Goal: Task Accomplishment & Management: Use online tool/utility

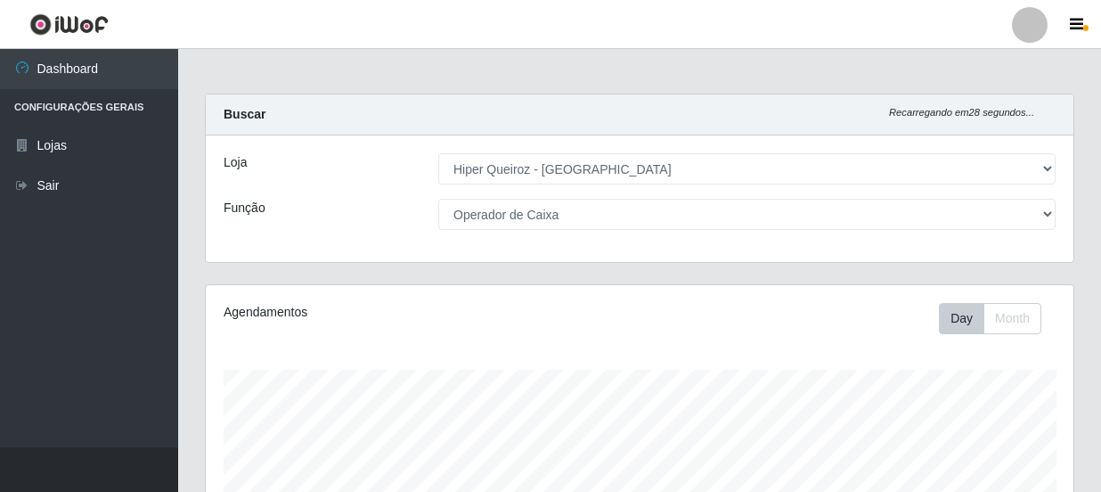
select select "513"
click at [606, 213] on select "[Selecione...] Embalador Embalador + Embalador ++ Operador de Caixa Operador de…" at bounding box center [746, 214] width 617 height 31
click at [438, 199] on select "[Selecione...] Embalador Embalador + Embalador ++ Operador de Caixa Operador de…" at bounding box center [746, 214] width 617 height 31
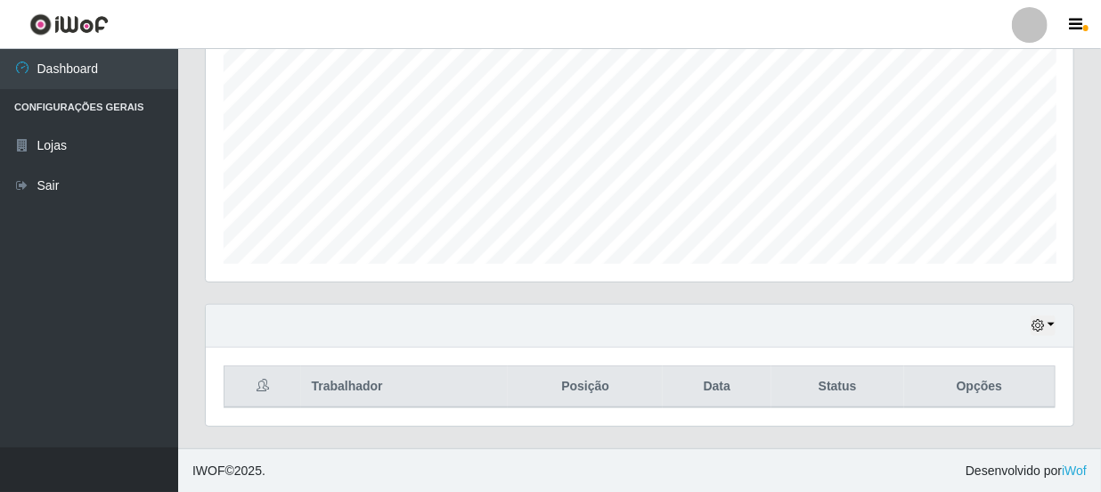
scroll to position [0, 0]
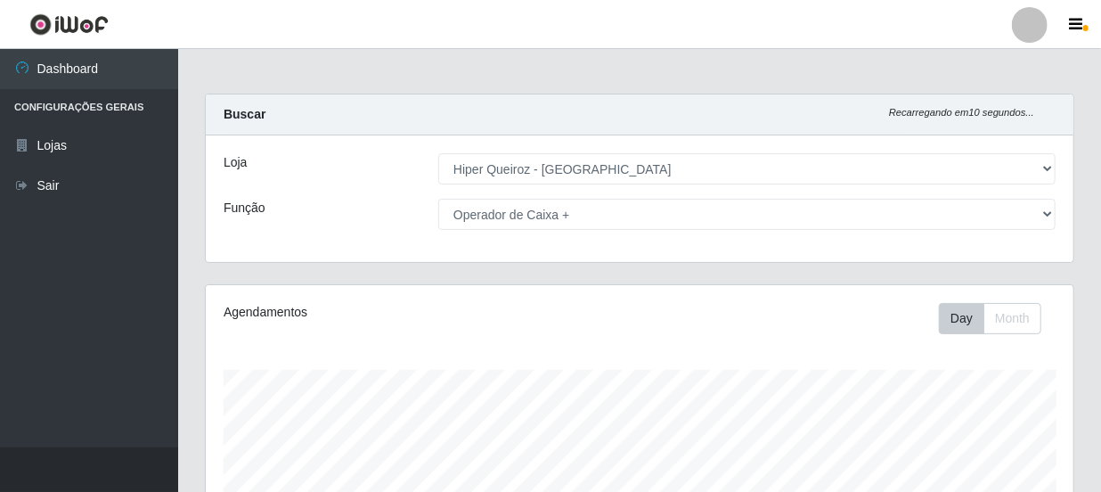
click at [646, 220] on select "[Selecione...] Embalador Embalador + Embalador ++ Operador de Caixa Operador de…" at bounding box center [746, 214] width 617 height 31
click at [438, 199] on select "[Selecione...] Embalador Embalador + Embalador ++ Operador de Caixa Operador de…" at bounding box center [746, 214] width 617 height 31
click at [657, 219] on select "[Selecione...] Embalador Embalador + Embalador ++ Operador de Caixa Operador de…" at bounding box center [746, 214] width 617 height 31
click at [438, 199] on select "[Selecione...] Embalador Embalador + Embalador ++ Operador de Caixa Operador de…" at bounding box center [746, 214] width 617 height 31
click at [739, 220] on select "[Selecione...] Embalador Embalador + Embalador ++ Operador de Caixa Operador de…" at bounding box center [746, 214] width 617 height 31
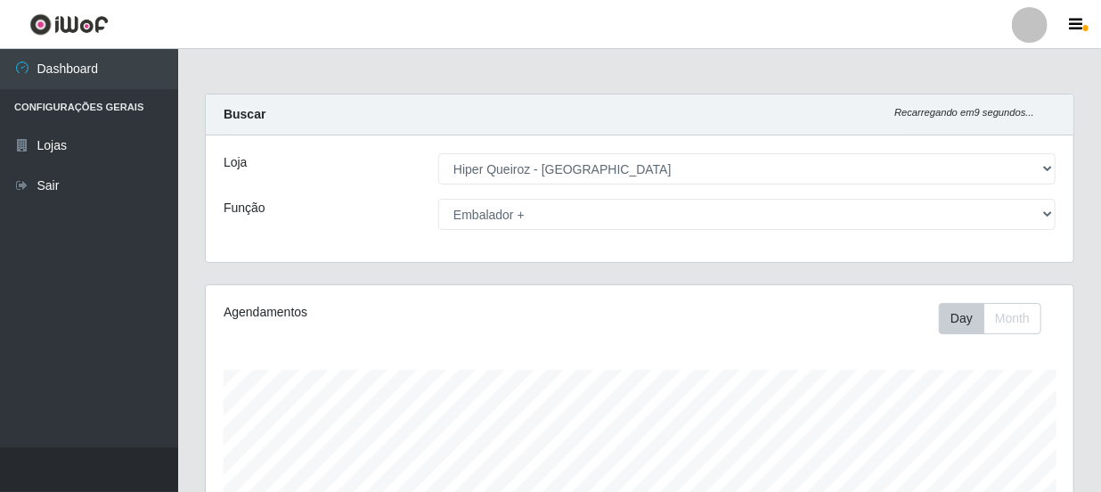
click at [438, 199] on select "[Selecione...] Embalador Embalador + Embalador ++ Operador de Caixa Operador de…" at bounding box center [746, 214] width 617 height 31
click at [570, 210] on select "[Selecione...] Embalador Embalador + Embalador ++ Operador de Caixa Operador de…" at bounding box center [746, 214] width 617 height 31
click at [438, 199] on select "[Selecione...] Embalador Embalador + Embalador ++ Operador de Caixa Operador de…" at bounding box center [746, 214] width 617 height 31
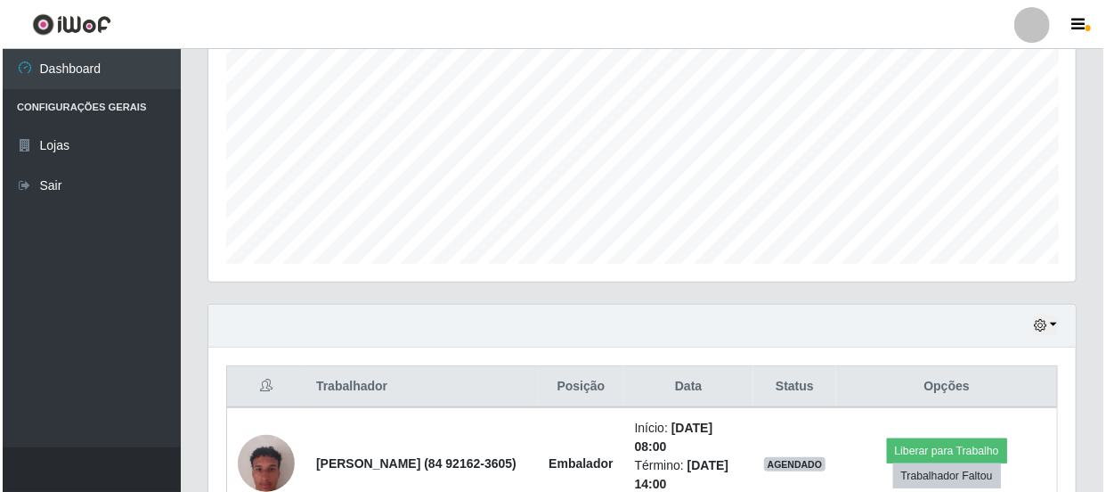
scroll to position [647, 0]
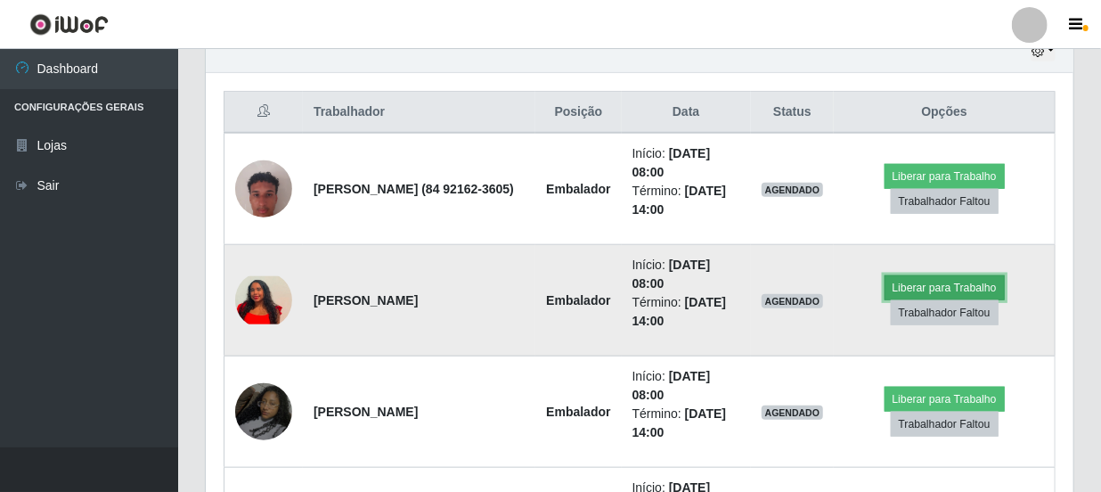
click at [904, 289] on button "Liberar para Trabalho" at bounding box center [944, 287] width 120 height 25
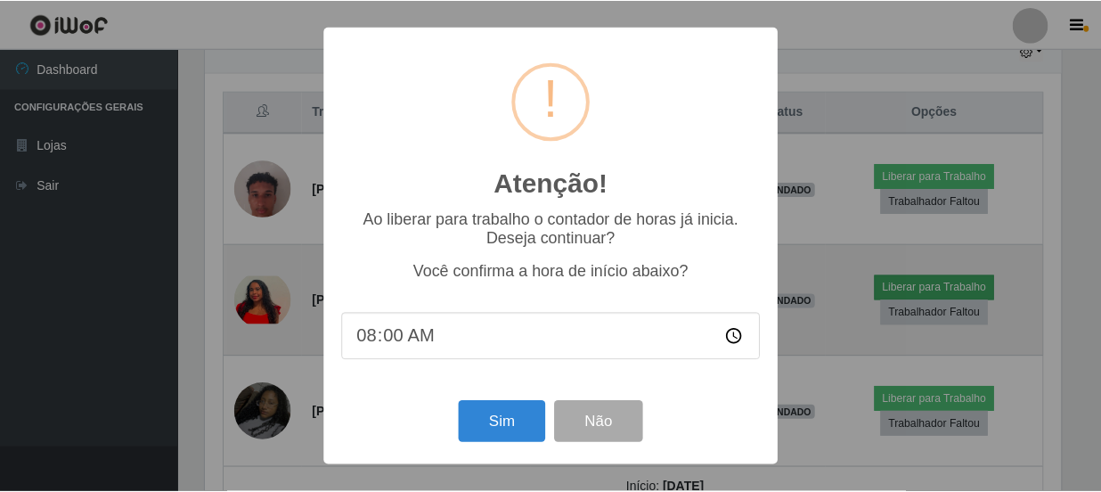
scroll to position [370, 859]
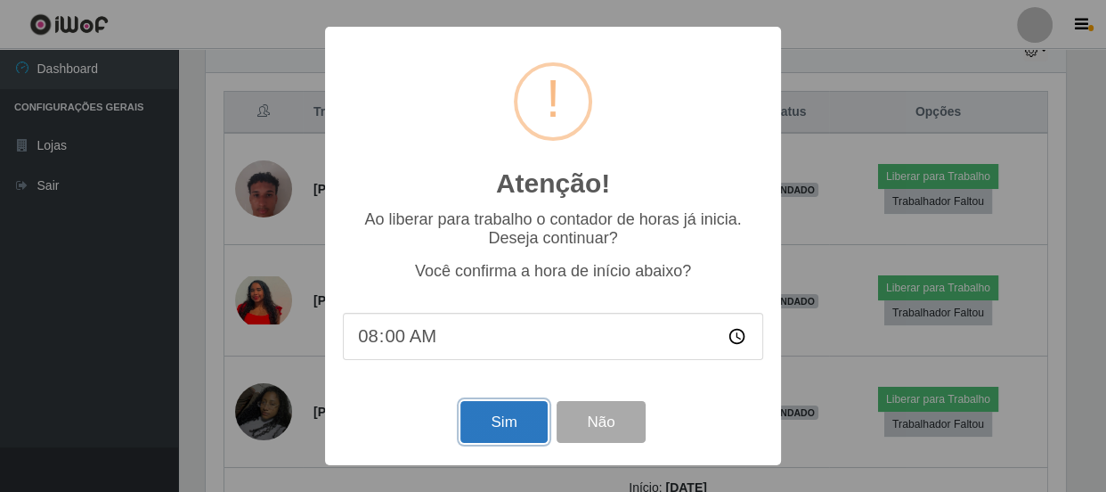
click at [510, 431] on button "Sim" at bounding box center [503, 422] width 86 height 42
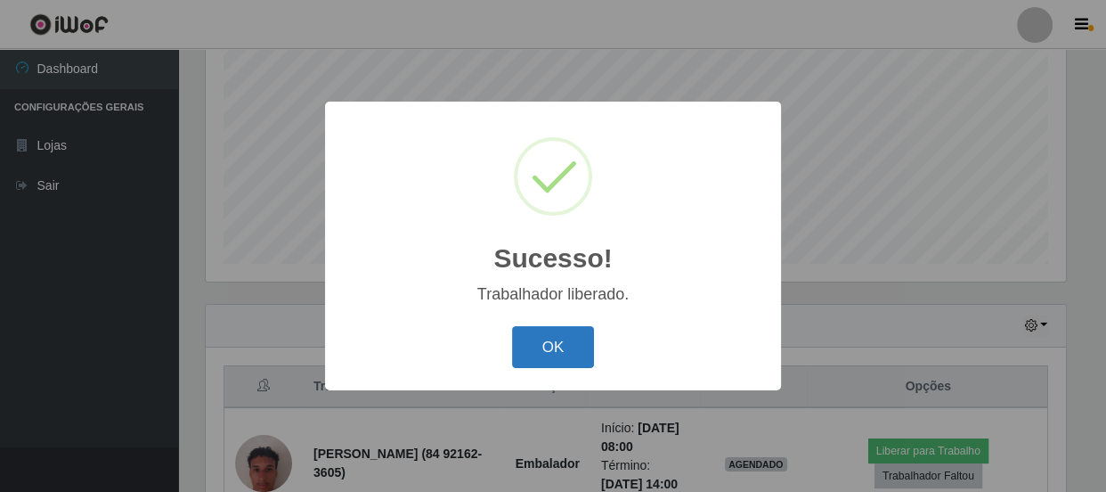
click at [534, 359] on button "OK" at bounding box center [553, 347] width 83 height 42
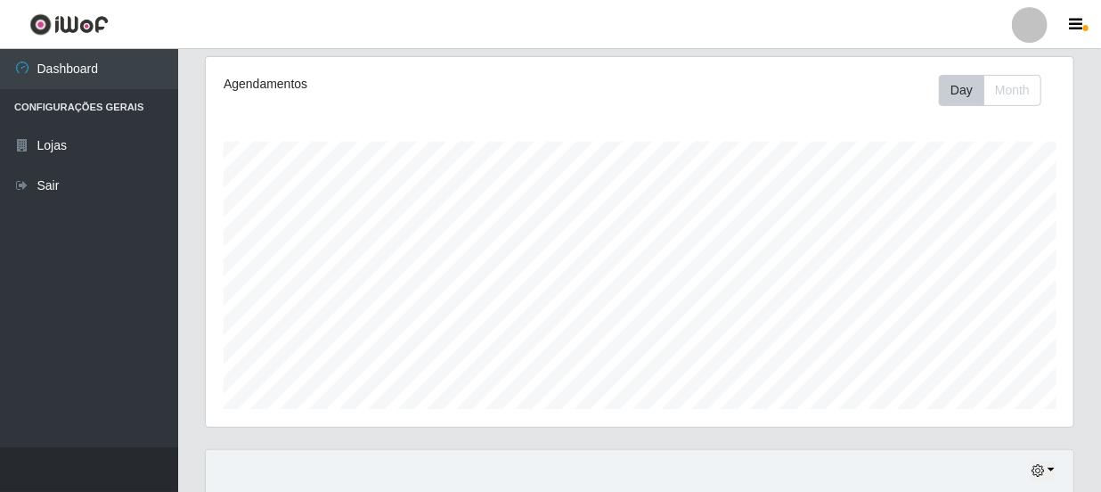
scroll to position [0, 0]
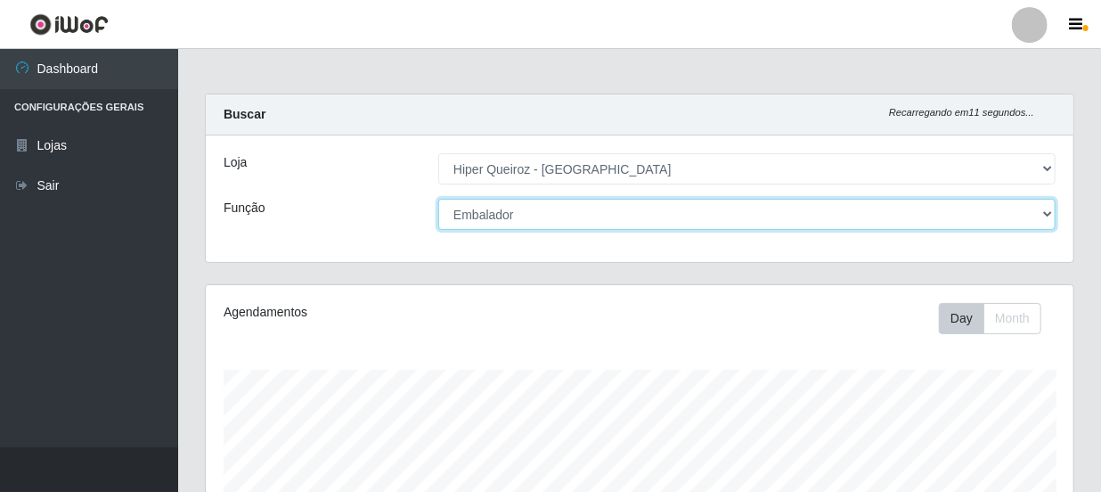
click at [717, 219] on select "[Selecione...] Embalador Embalador + Embalador ++ Operador de Caixa Operador de…" at bounding box center [746, 214] width 617 height 31
click at [438, 199] on select "[Selecione...] Embalador Embalador + Embalador ++ Operador de Caixa Operador de…" at bounding box center [746, 214] width 617 height 31
click at [700, 223] on select "[Selecione...] Embalador Embalador + Embalador ++ Operador de Caixa Operador de…" at bounding box center [746, 214] width 617 height 31
click at [438, 199] on select "[Selecione...] Embalador Embalador + Embalador ++ Operador de Caixa Operador de…" at bounding box center [746, 214] width 617 height 31
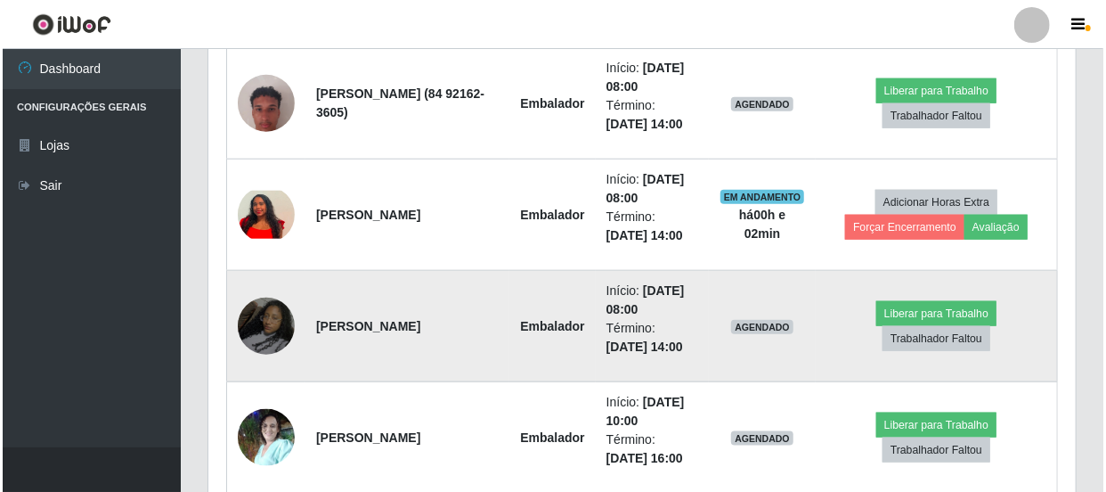
scroll to position [810, 0]
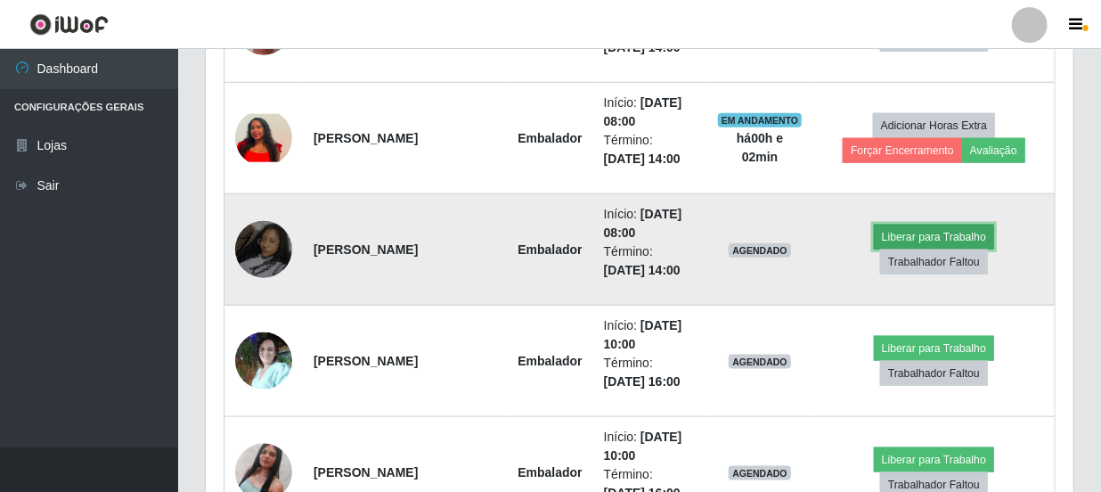
click at [901, 233] on button "Liberar para Trabalho" at bounding box center [934, 236] width 120 height 25
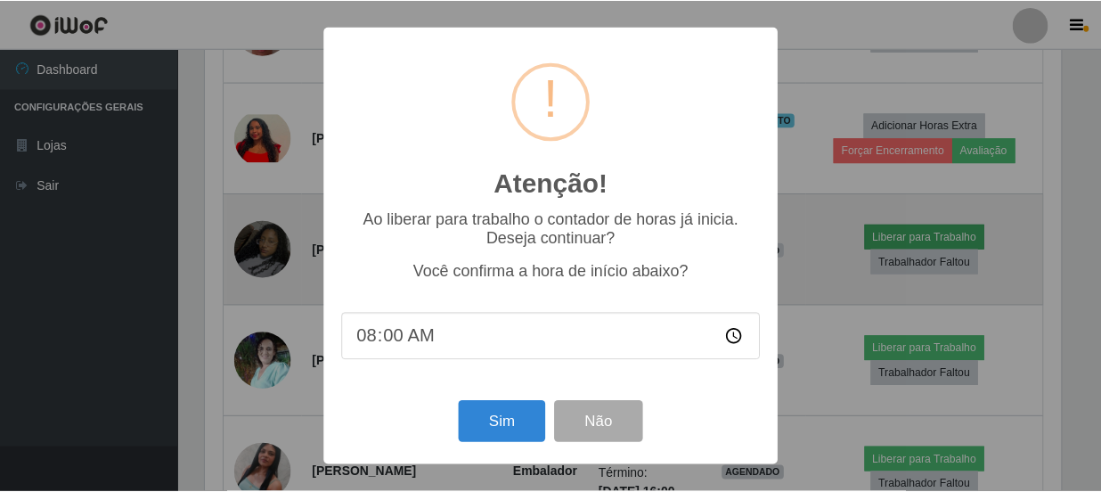
scroll to position [370, 859]
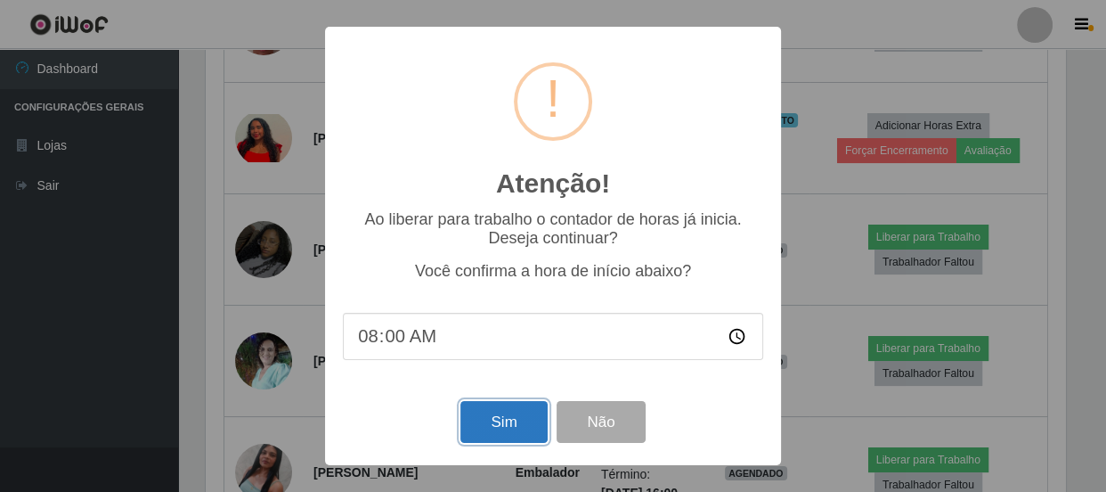
click at [517, 432] on button "Sim" at bounding box center [503, 422] width 86 height 42
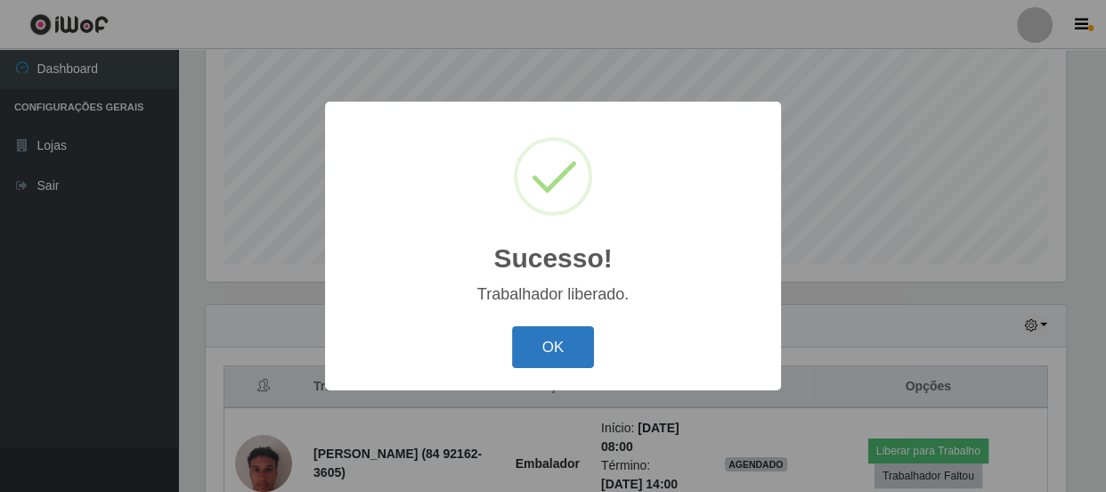
click at [545, 362] on button "OK" at bounding box center [553, 347] width 83 height 42
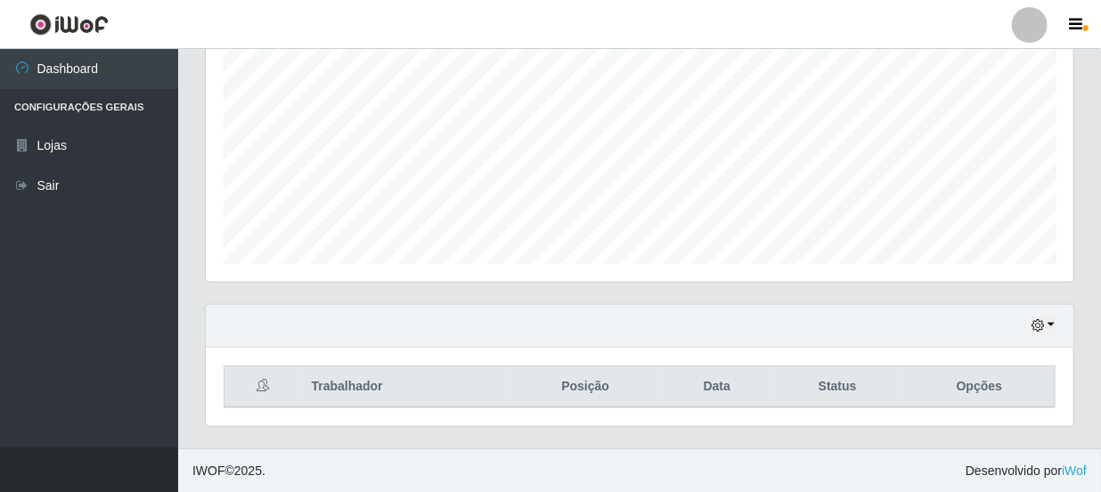
scroll to position [0, 0]
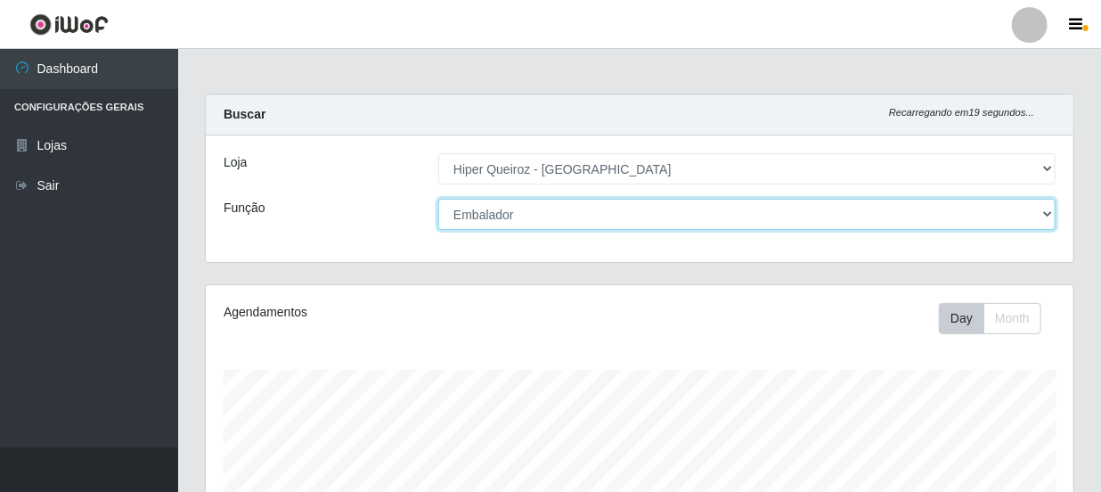
click at [672, 225] on select "[Selecione...] Embalador Embalador + Embalador ++ Operador de Caixa Operador de…" at bounding box center [746, 214] width 617 height 31
click at [438, 199] on select "[Selecione...] Embalador Embalador + Embalador ++ Operador de Caixa Operador de…" at bounding box center [746, 214] width 617 height 31
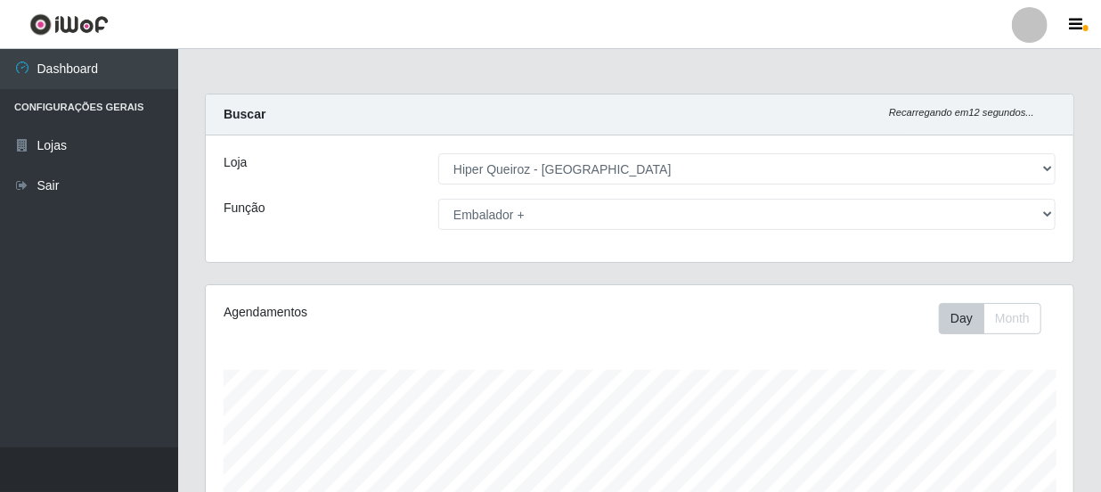
click at [659, 233] on div "Loja [Selecione...] Hiper Queiroz - Macau Função [Selecione...] Embalador Embal…" at bounding box center [639, 198] width 867 height 126
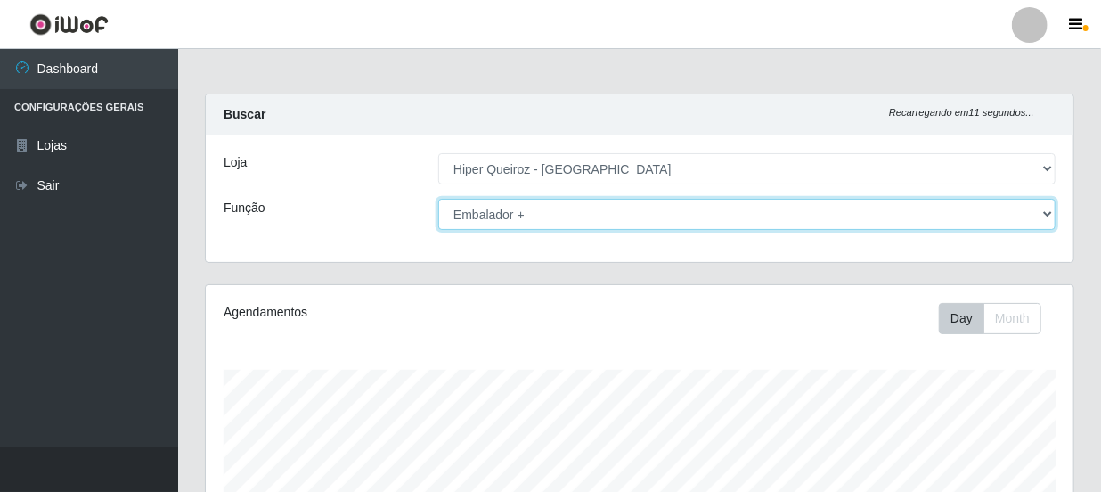
click at [668, 227] on select "[Selecione...] Embalador Embalador + Embalador ++ Operador de Caixa Operador de…" at bounding box center [746, 214] width 617 height 31
select select "1"
click at [438, 199] on select "[Selecione...] Embalador Embalador + Embalador ++ Operador de Caixa Operador de…" at bounding box center [746, 214] width 617 height 31
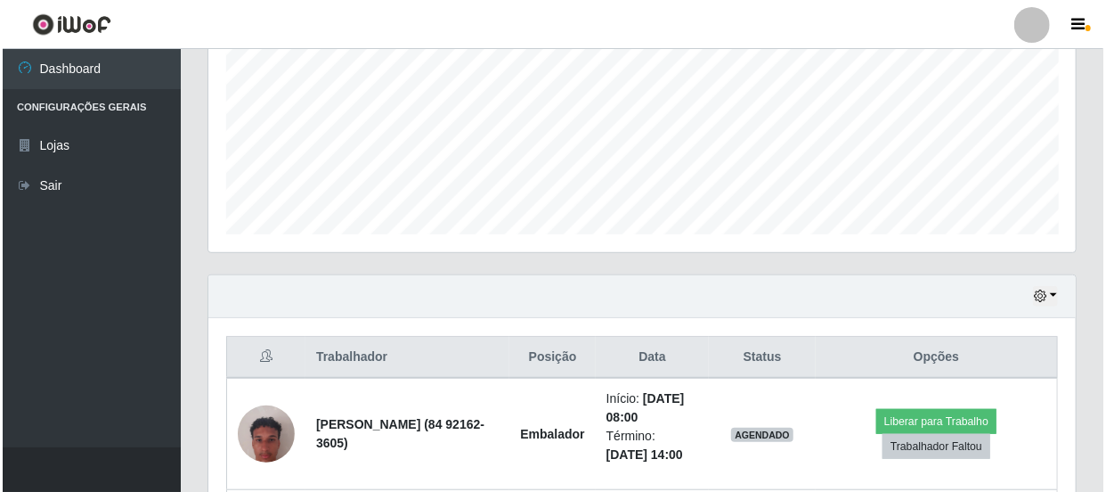
scroll to position [404, 0]
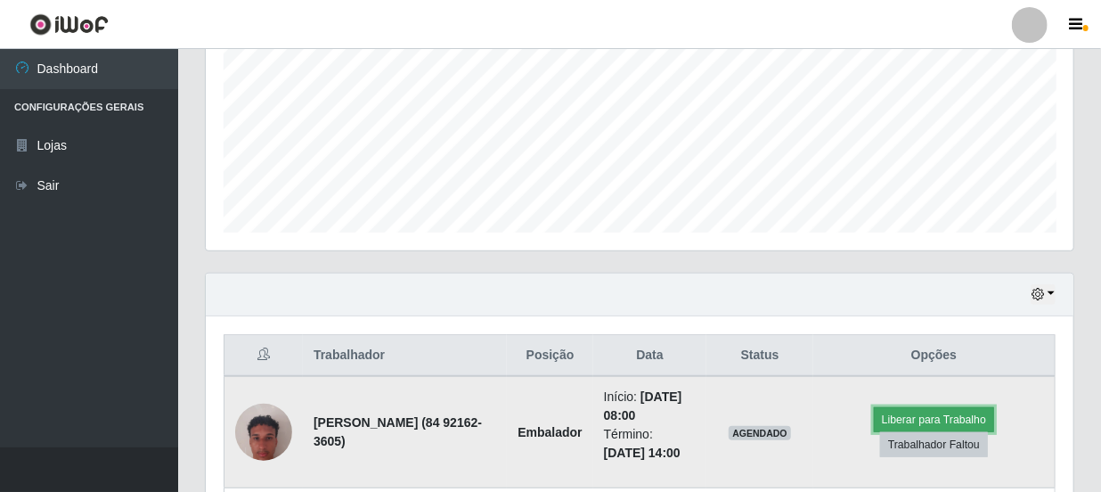
click at [916, 411] on button "Liberar para Trabalho" at bounding box center [934, 419] width 120 height 25
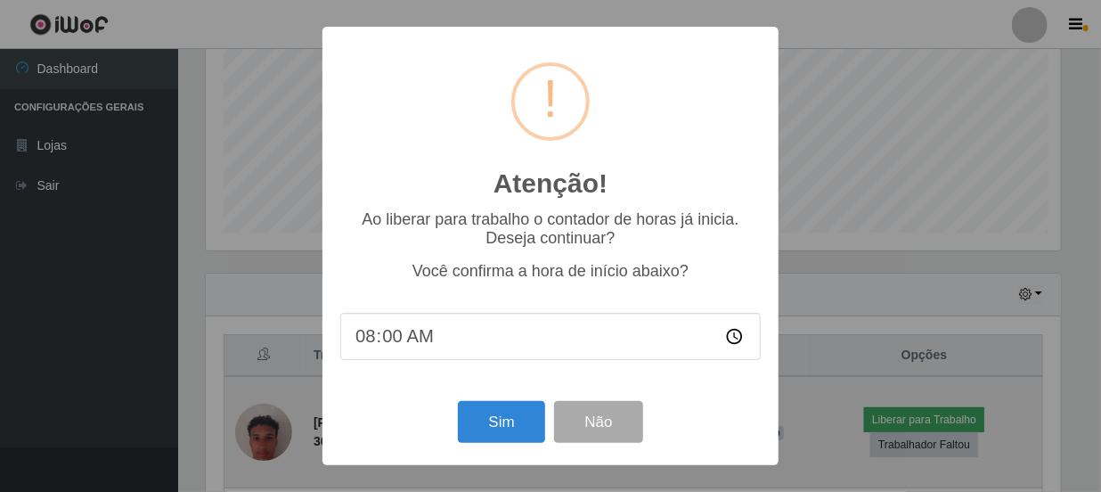
scroll to position [370, 859]
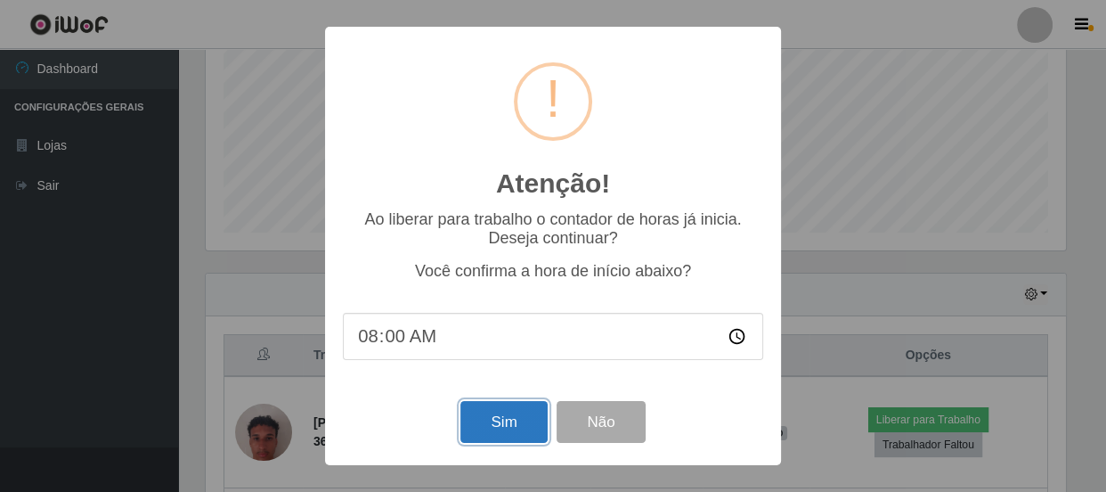
click at [525, 423] on button "Sim" at bounding box center [503, 422] width 86 height 42
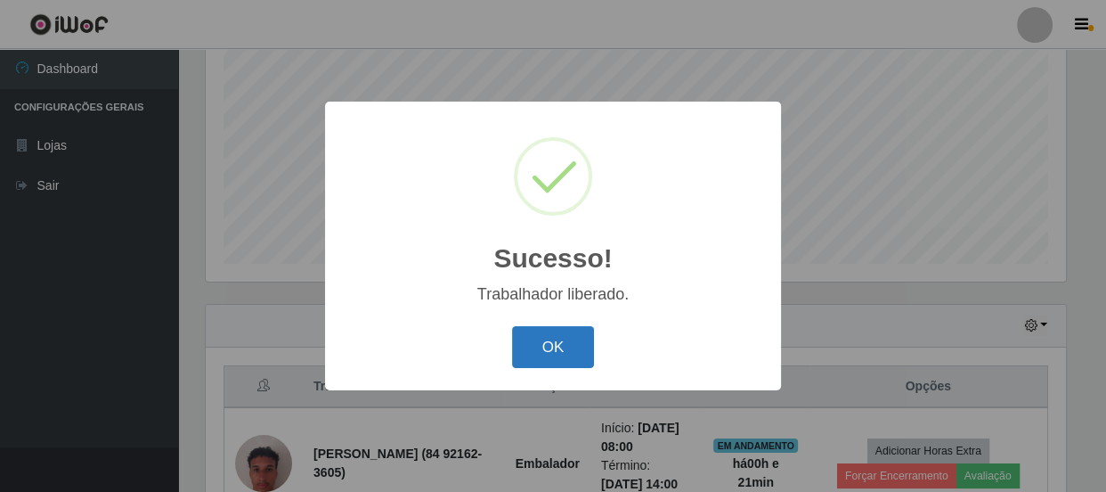
click at [574, 347] on button "OK" at bounding box center [553, 347] width 83 height 42
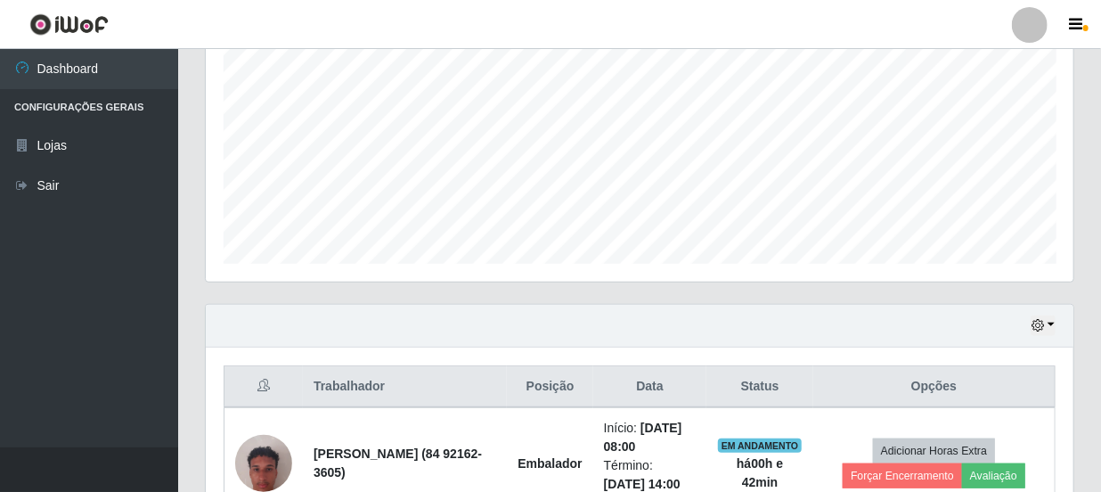
scroll to position [1021, 0]
